Goal: Transaction & Acquisition: Purchase product/service

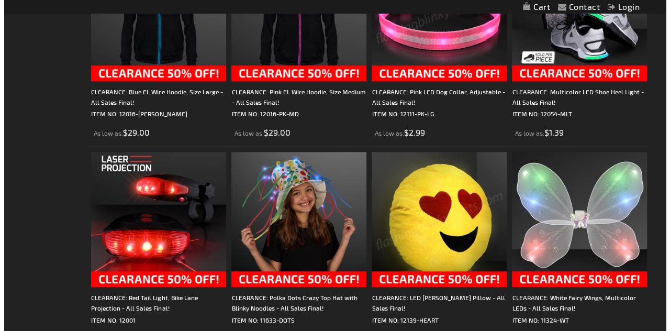
scroll to position [685, 0]
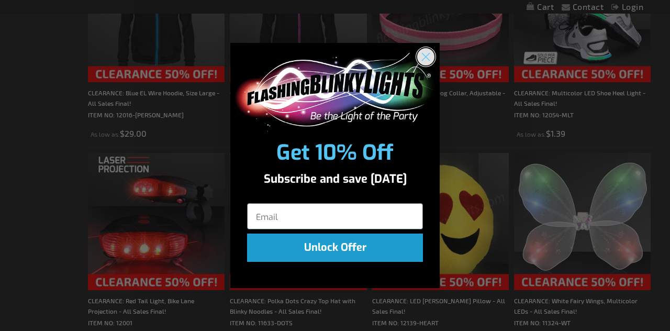
click at [425, 61] on circle "Close dialog" at bounding box center [425, 56] width 17 height 17
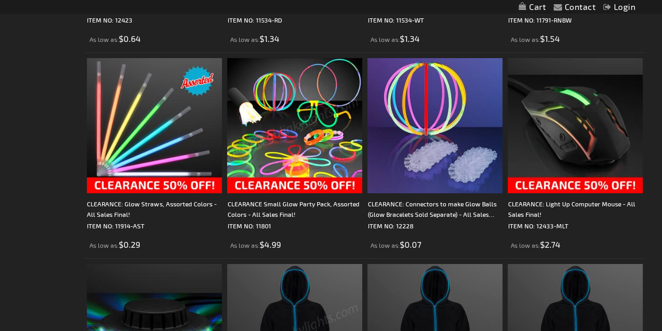
scroll to position [1780, 0]
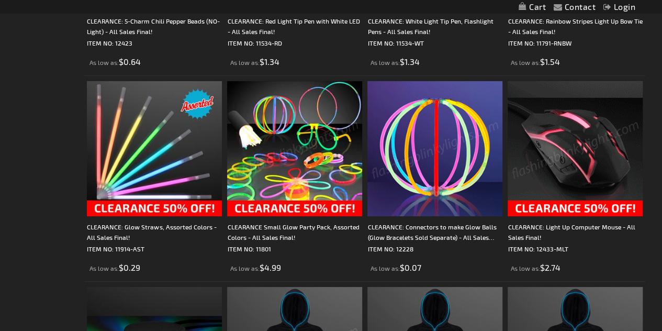
click at [583, 132] on img at bounding box center [575, 148] width 135 height 135
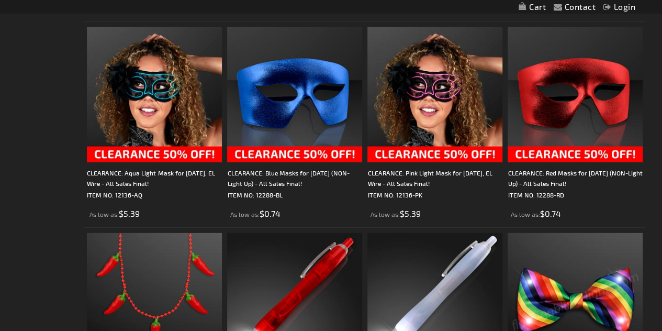
scroll to position [1415, 0]
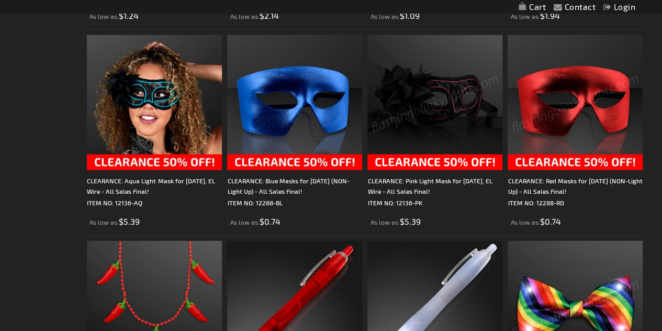
click at [445, 116] on img at bounding box center [434, 102] width 135 height 135
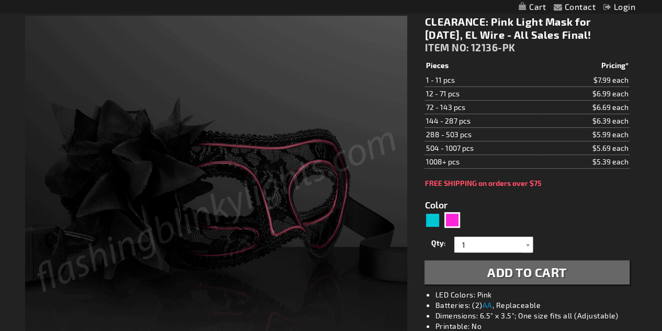
scroll to position [157, 0]
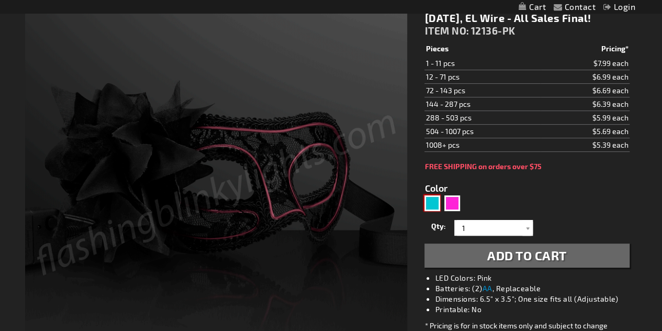
click at [428, 197] on div "Turquoise" at bounding box center [432, 203] width 16 height 16
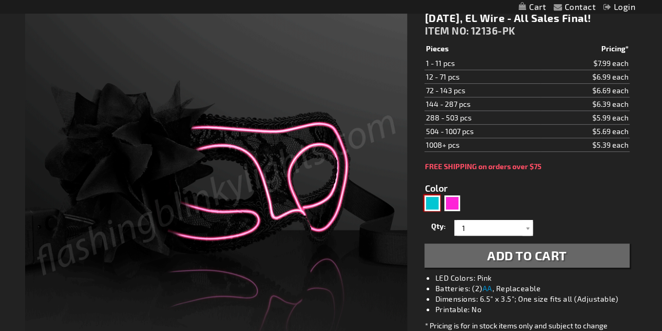
type input "5653"
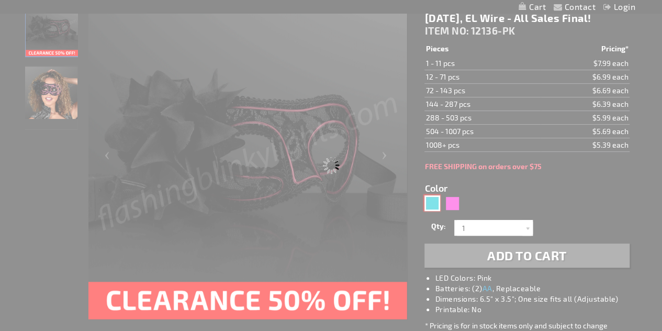
type input "12136-AQ"
type input "Customize - CLEARANCE: Aqua Light Mask for Mardi Gras, EL Wire - All Sales Fina…"
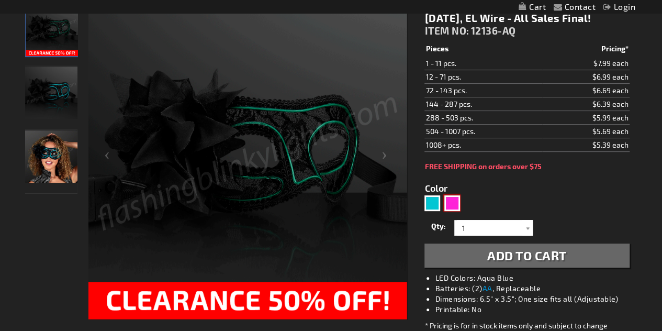
click at [451, 199] on div "Pink" at bounding box center [452, 203] width 16 height 16
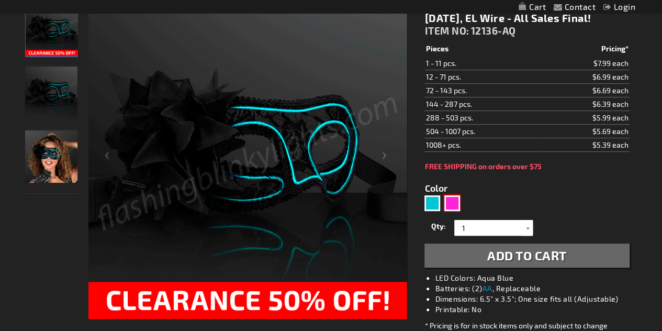
type input "5639"
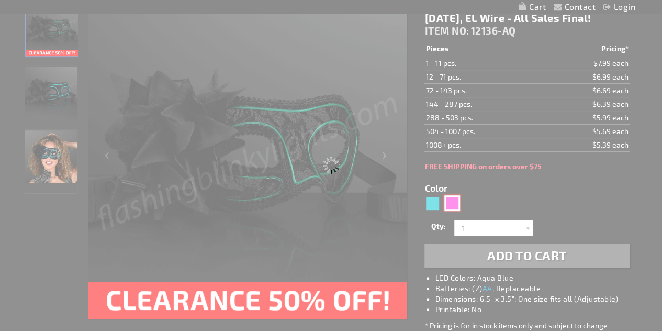
type input "12136-PK"
type input "Customize - CLEARANCE: Pink Light Mask for Mardi Gras, EL Wire - All Sales Fina…"
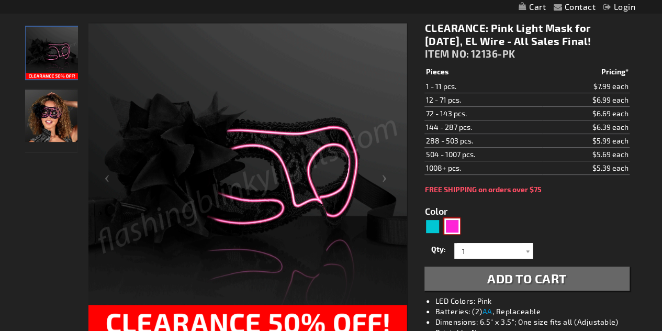
scroll to position [118, 0]
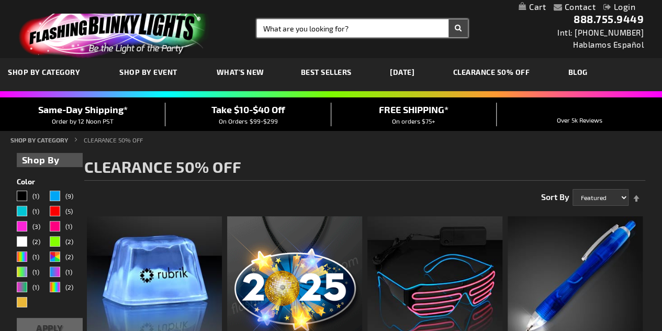
click at [289, 30] on input "Search" at bounding box center [362, 28] width 211 height 18
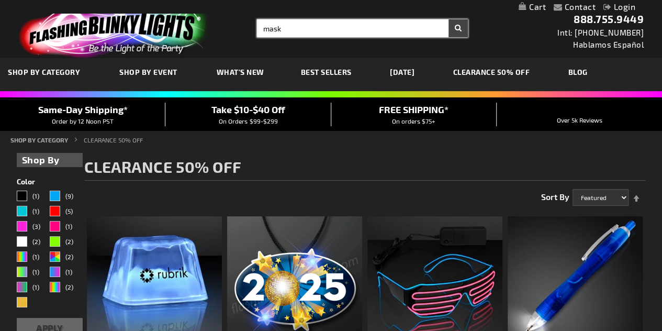
type input "mask"
click at [448, 19] on button "Search" at bounding box center [457, 28] width 19 height 18
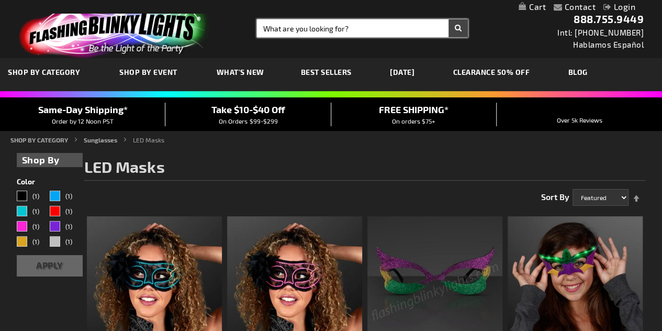
click at [286, 24] on input "Search" at bounding box center [362, 28] width 211 height 18
type input "shot glass"
click at [448, 19] on button "Search" at bounding box center [457, 28] width 19 height 18
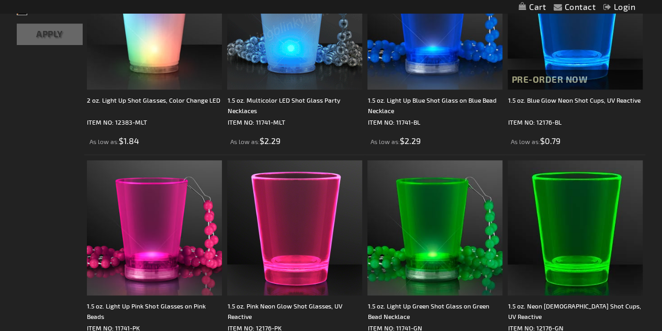
scroll to position [314, 0]
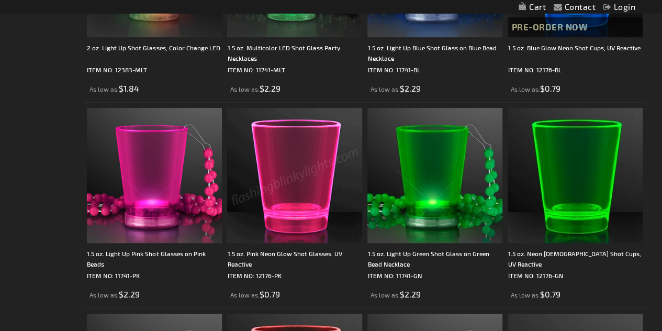
click at [280, 176] on img at bounding box center [294, 175] width 135 height 135
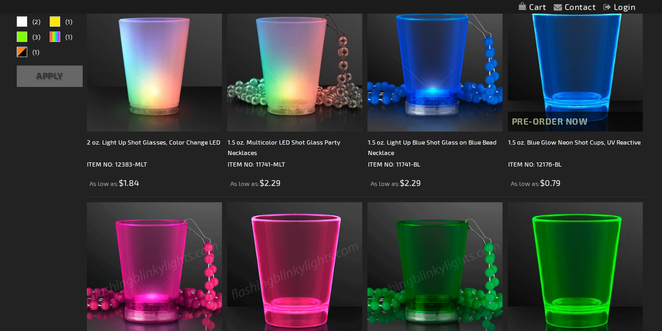
scroll to position [209, 0]
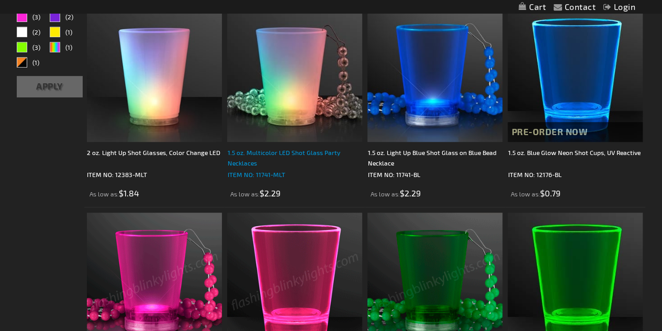
click at [293, 155] on div "1.5 oz. Multicolor LED Shot Glass Party Necklaces" at bounding box center [294, 157] width 135 height 21
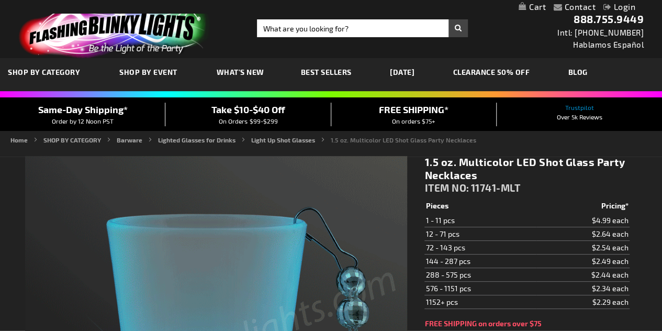
type input "5659"
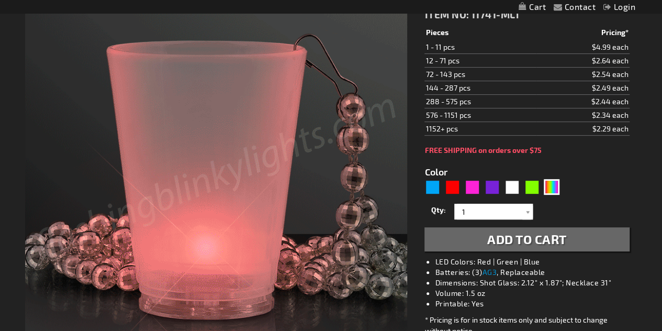
scroll to position [157, 0]
